Goal: Use online tool/utility: Utilize a website feature to perform a specific function

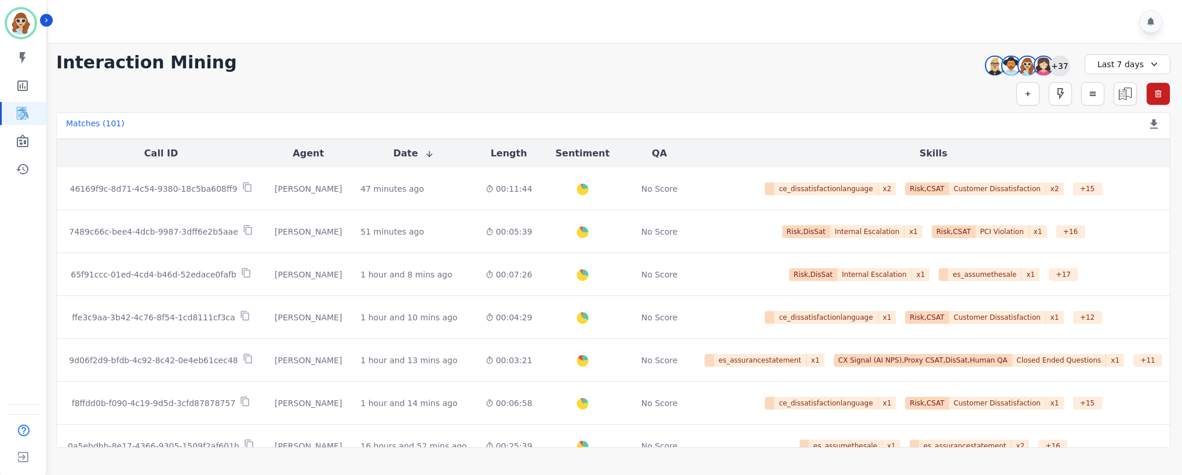
click at [1062, 61] on div "+37" at bounding box center [1060, 66] width 20 height 20
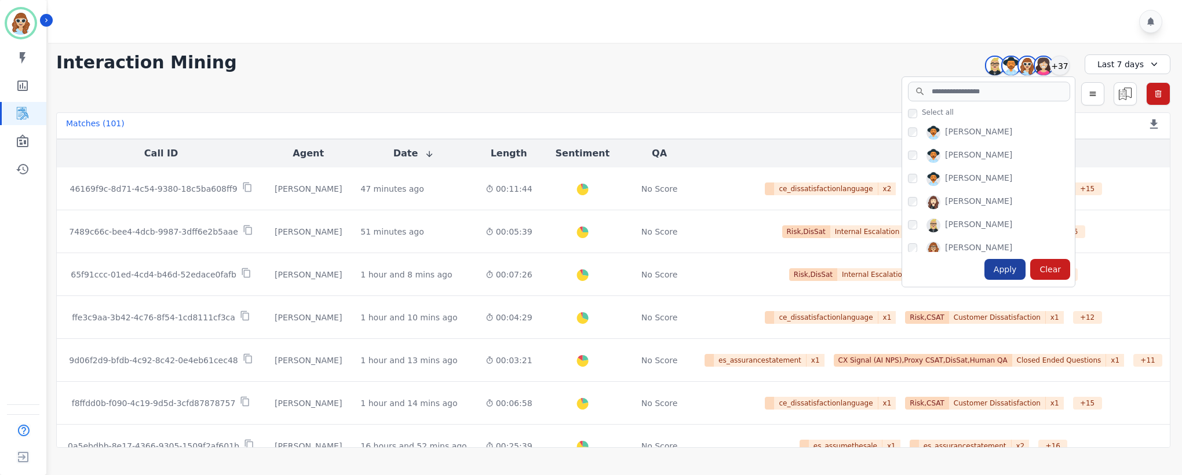
click at [1005, 275] on div "Apply" at bounding box center [1006, 269] width 42 height 21
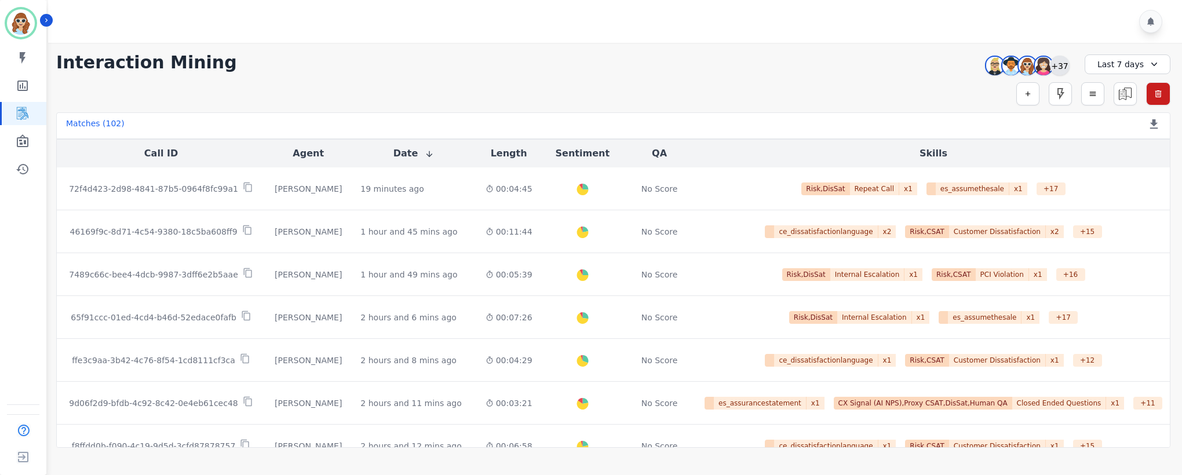
click at [1065, 66] on div "+37" at bounding box center [1060, 66] width 20 height 20
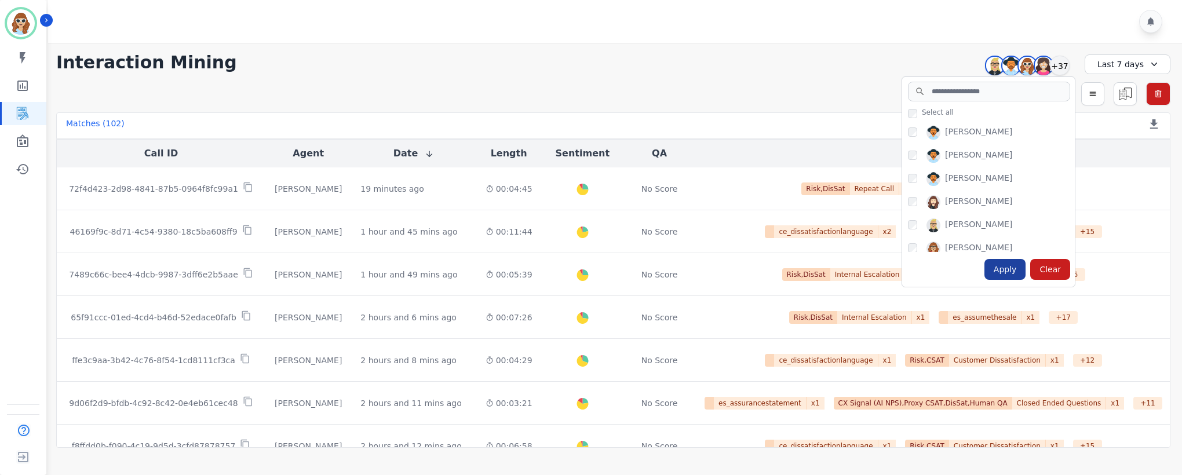
click at [1007, 274] on div "Apply" at bounding box center [1006, 269] width 42 height 21
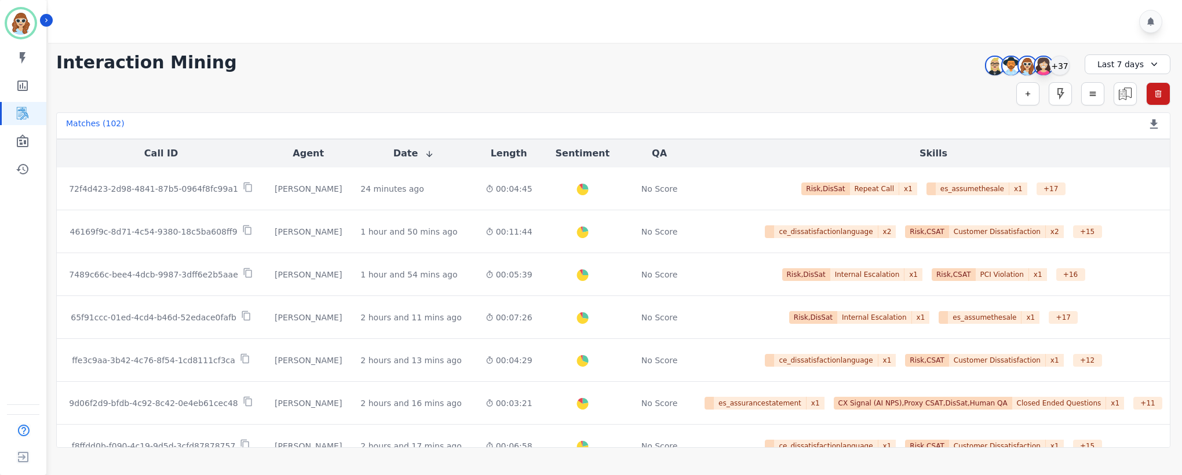
drag, startPoint x: 1061, startPoint y: 70, endPoint x: 1035, endPoint y: 65, distance: 26.6
click at [1061, 70] on div "+37" at bounding box center [1060, 66] width 20 height 20
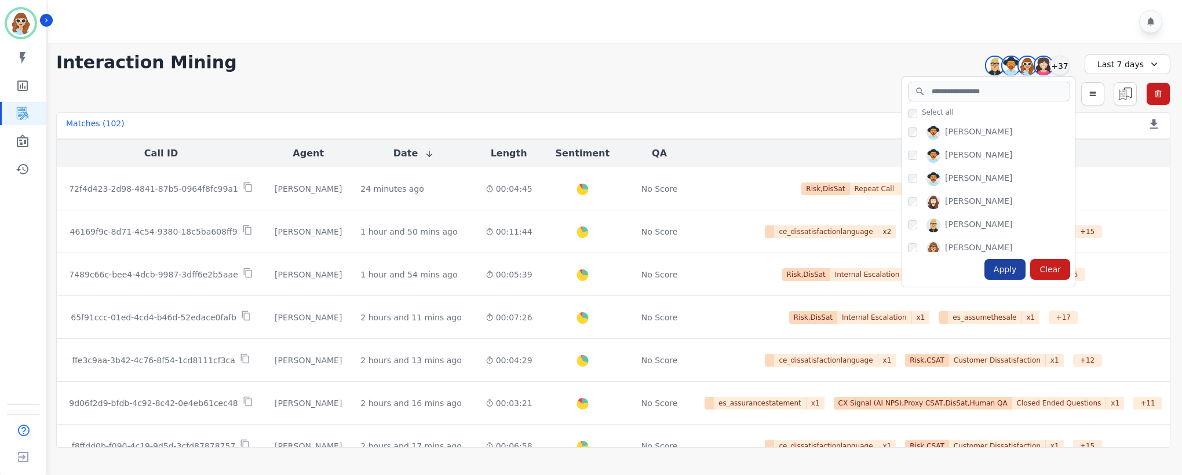
click at [1008, 274] on div "Apply" at bounding box center [1006, 269] width 42 height 21
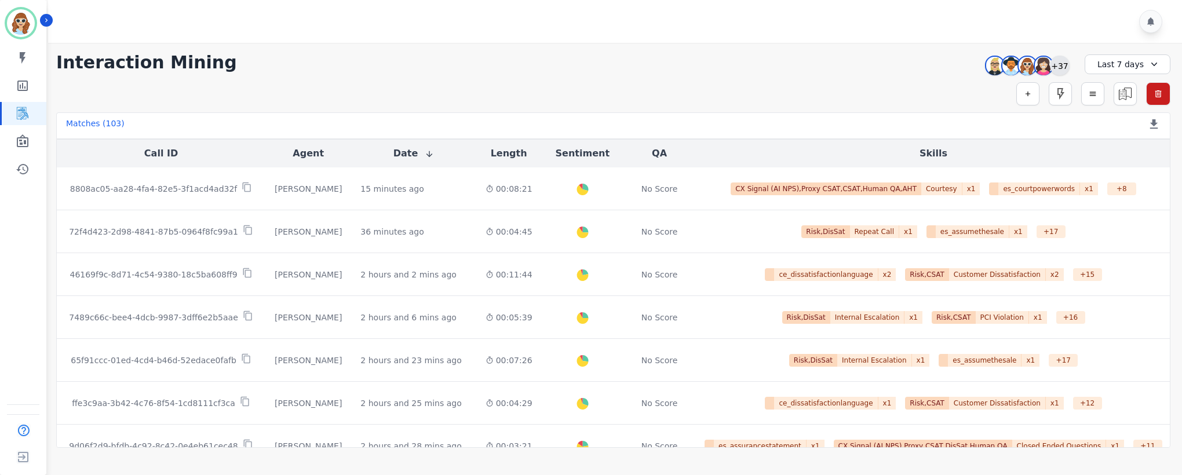
click at [1054, 63] on div "+37" at bounding box center [1060, 66] width 20 height 20
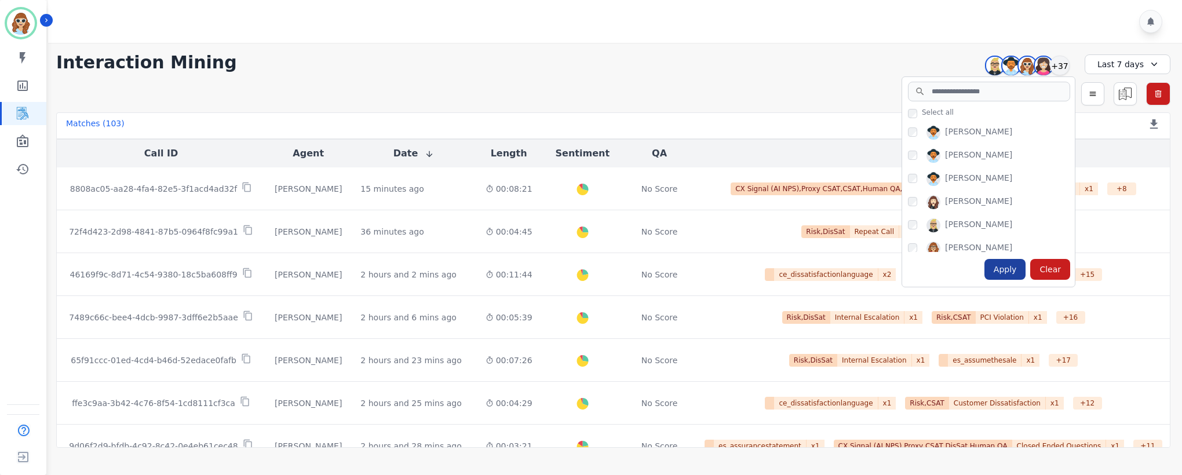
click at [1012, 273] on div "Apply" at bounding box center [1006, 269] width 42 height 21
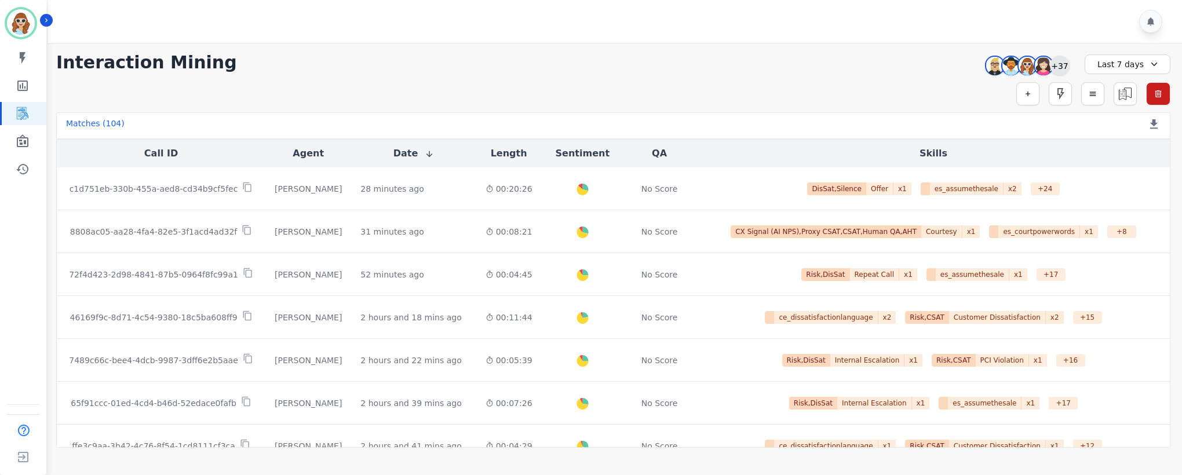
click at [1062, 66] on div "+37" at bounding box center [1060, 66] width 20 height 20
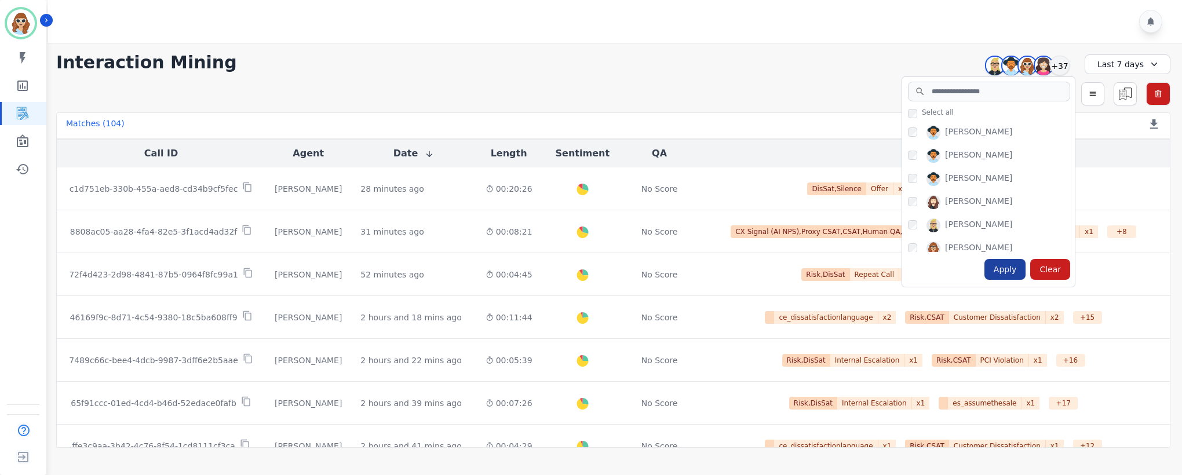
click at [1004, 269] on div "Apply" at bounding box center [1006, 269] width 42 height 21
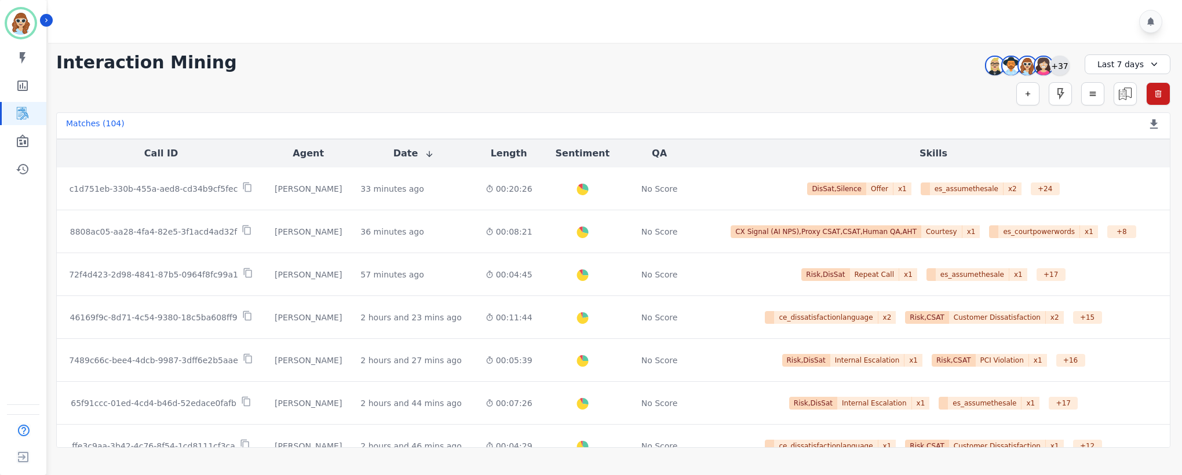
click at [1054, 61] on div "+37" at bounding box center [1060, 66] width 20 height 20
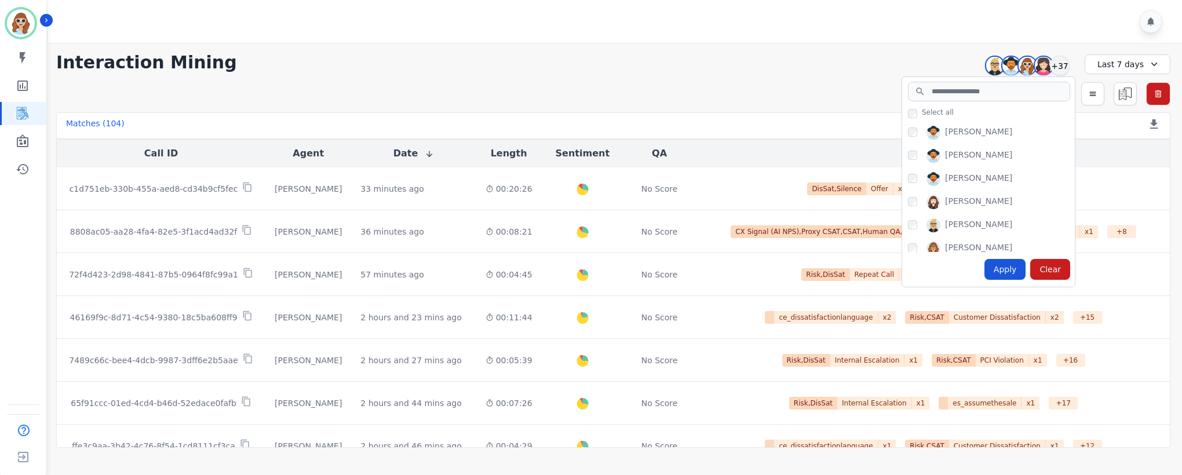
click at [1009, 268] on div "Apply" at bounding box center [1006, 269] width 42 height 21
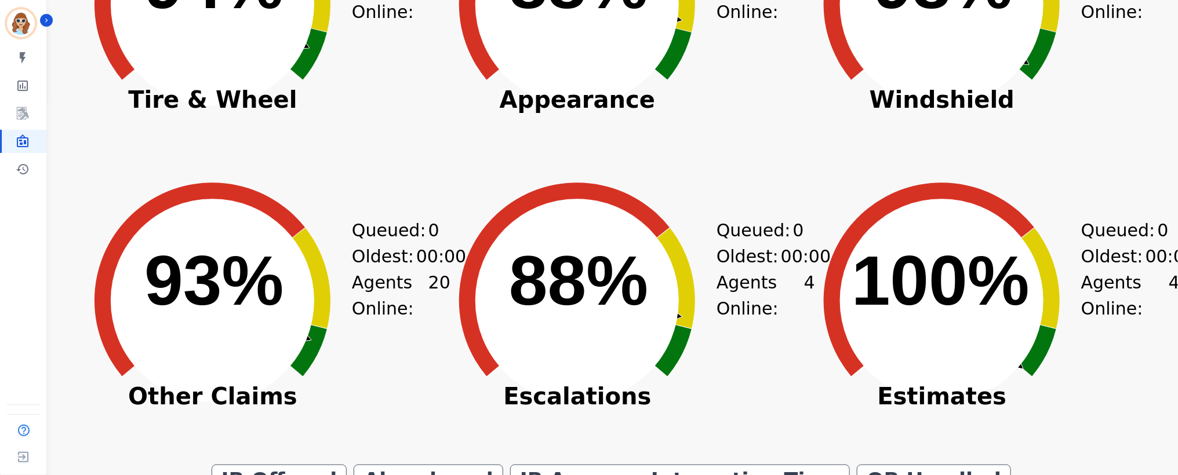
scroll to position [435, 0]
